Goal: Find contact information: Find contact information

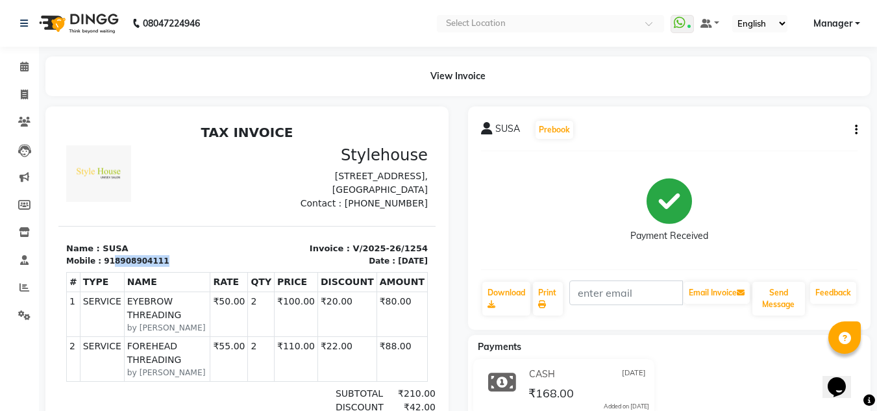
drag, startPoint x: 107, startPoint y: 275, endPoint x: 162, endPoint y: 275, distance: 54.5
click at [162, 267] on div "Mobile : 918908904111" at bounding box center [152, 261] width 173 height 12
copy div "8908904111"
click at [166, 267] on div "Mobile : 918908904111" at bounding box center [152, 261] width 173 height 12
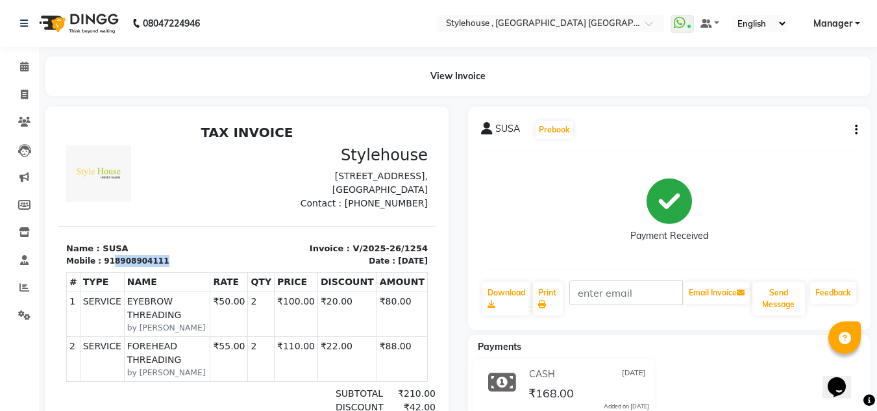
drag, startPoint x: 107, startPoint y: 275, endPoint x: 160, endPoint y: 275, distance: 52.6
click at [160, 267] on div "Mobile : 918908904111" at bounding box center [152, 261] width 173 height 12
copy div "8908904111"
